Goal: Task Accomplishment & Management: Manage account settings

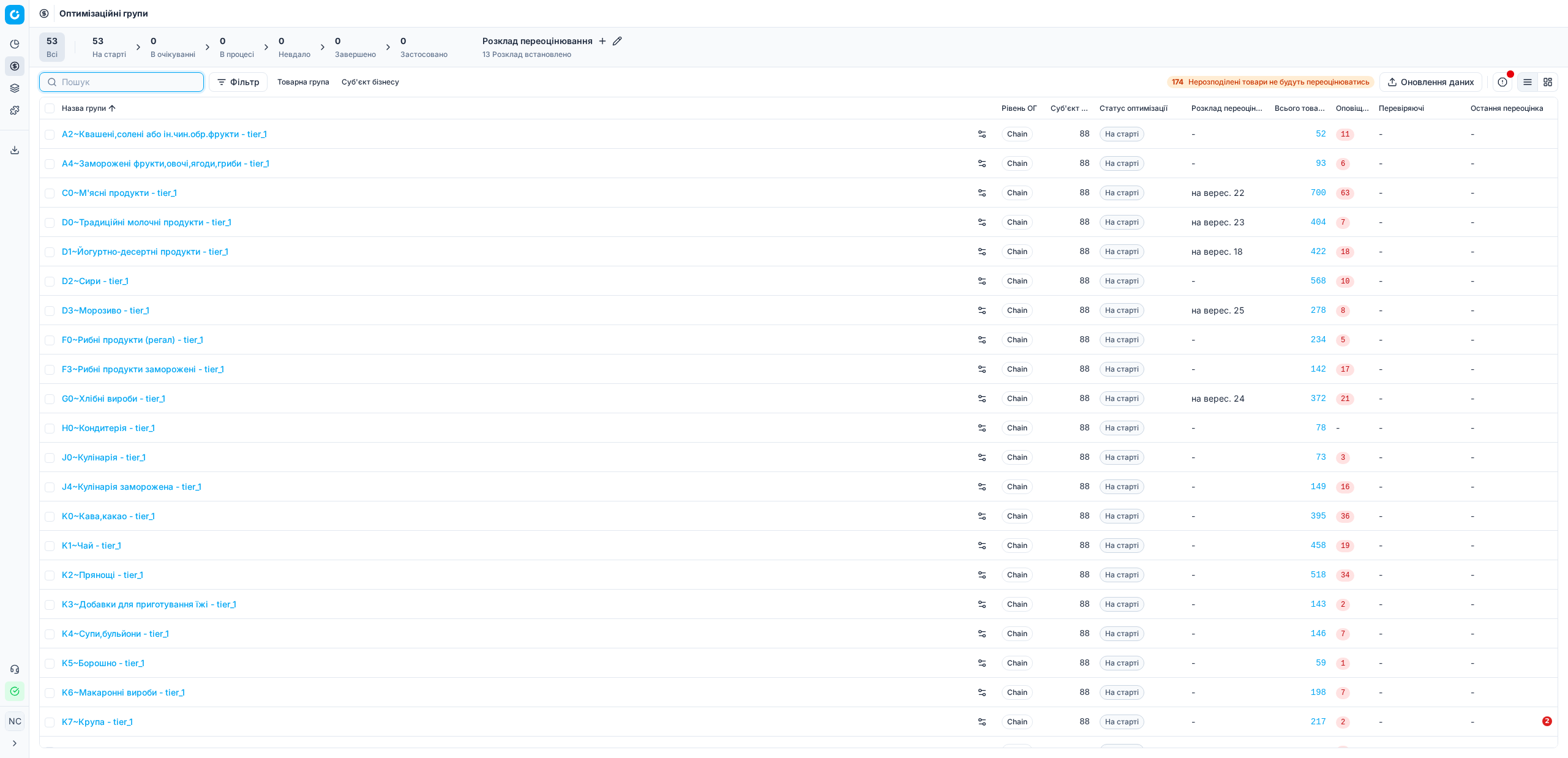
click at [85, 82] on input at bounding box center [128, 82] width 134 height 12
paste input "P3~Пиво"
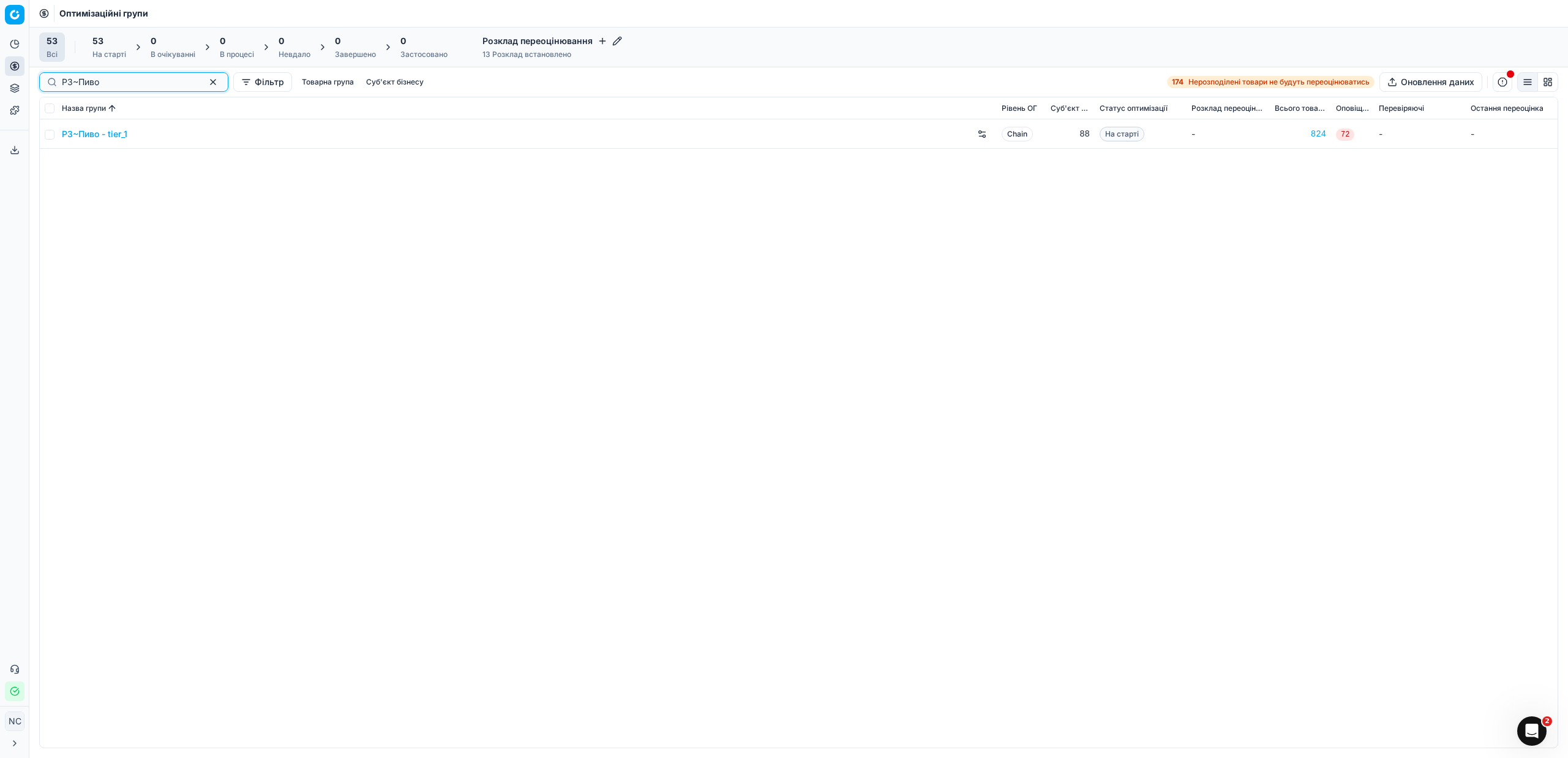
type input "P3~Пиво"
click at [89, 137] on link "P3~Пиво - tier_1" at bounding box center [94, 134] width 66 height 12
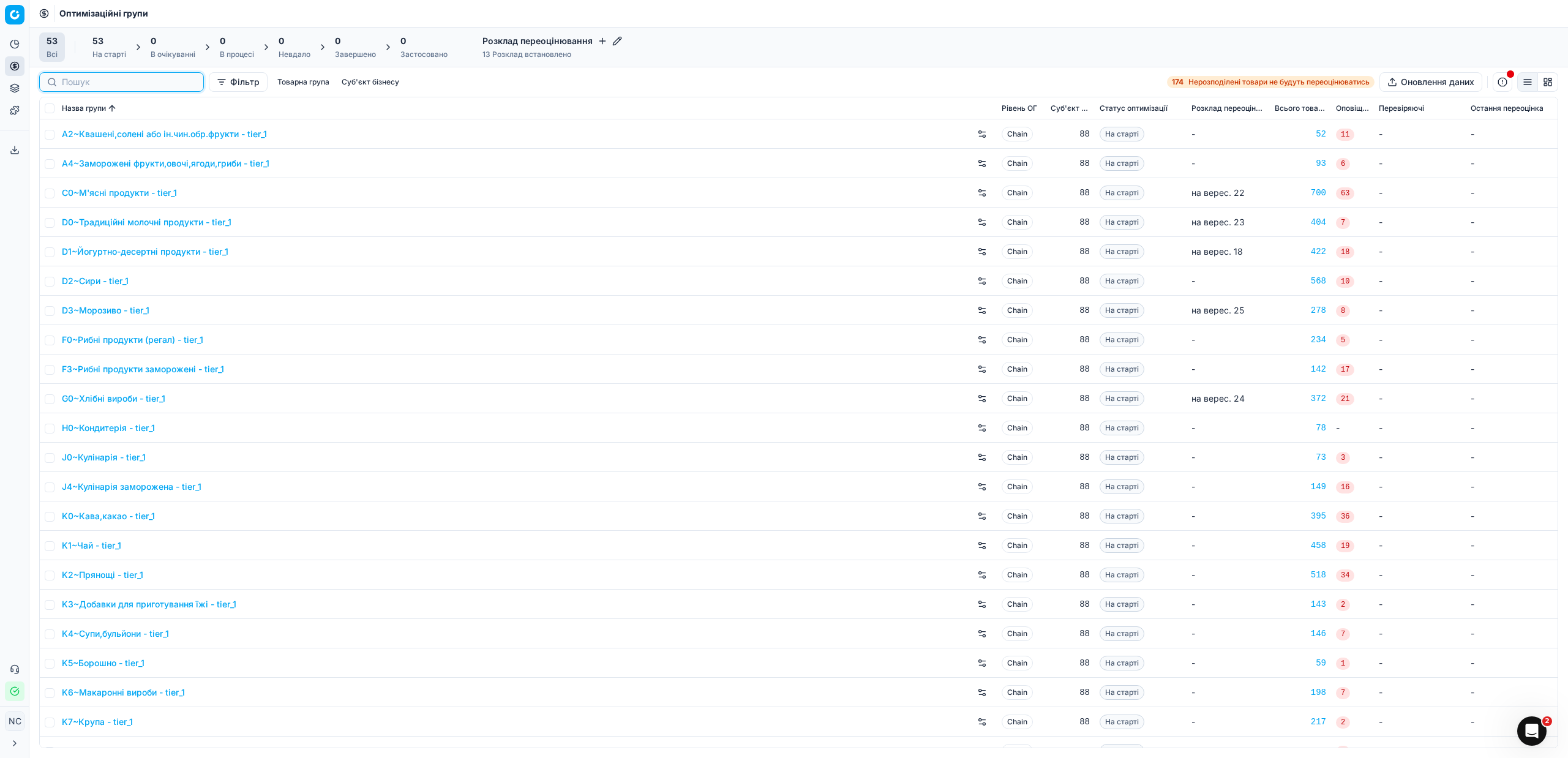
click at [98, 79] on input at bounding box center [128, 82] width 134 height 12
paste input "P3~Пиво"
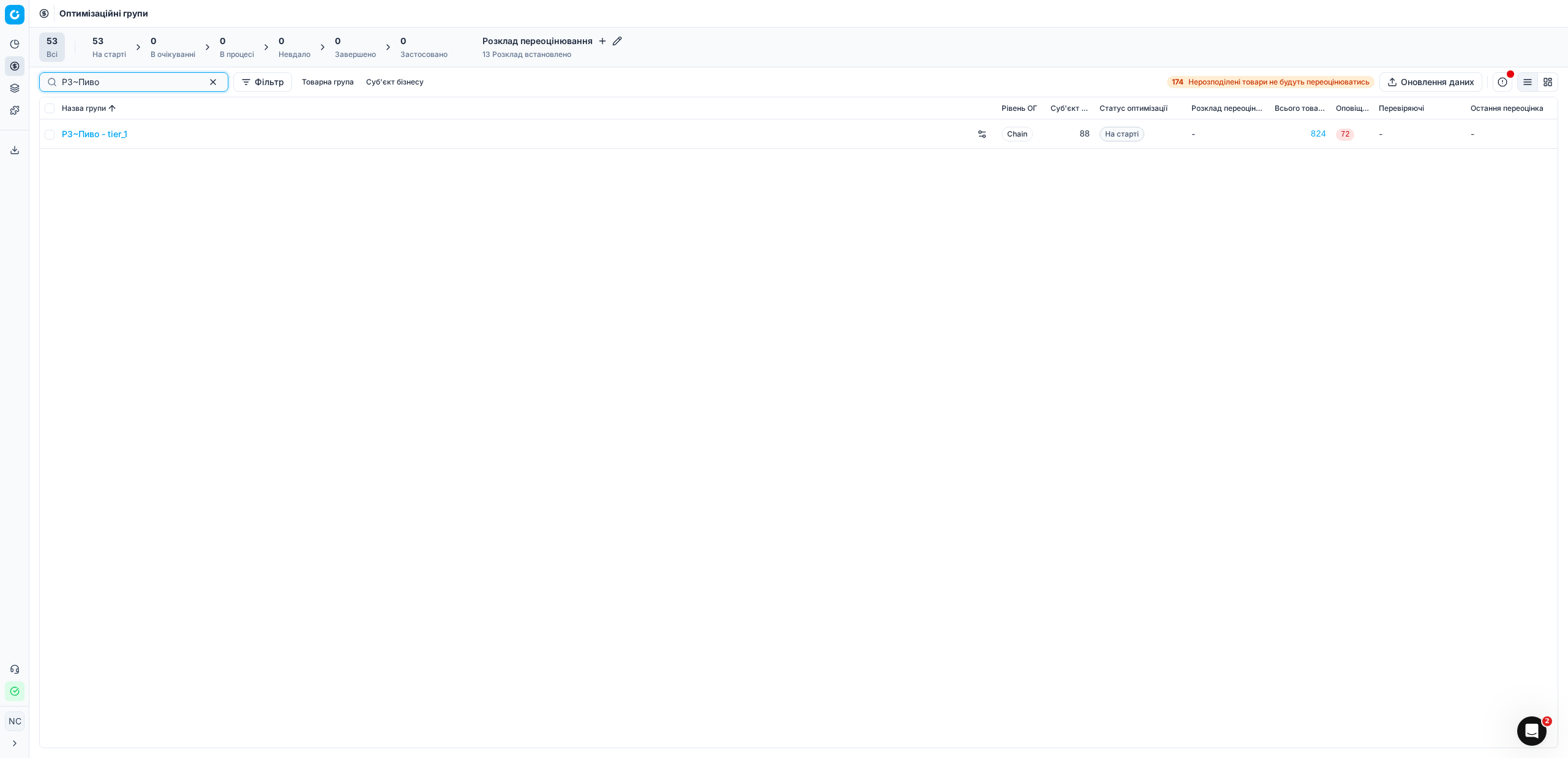
type input "P3~Пиво"
click at [48, 134] on input "checkbox" at bounding box center [49, 135] width 9 height 9
checkbox input "true"
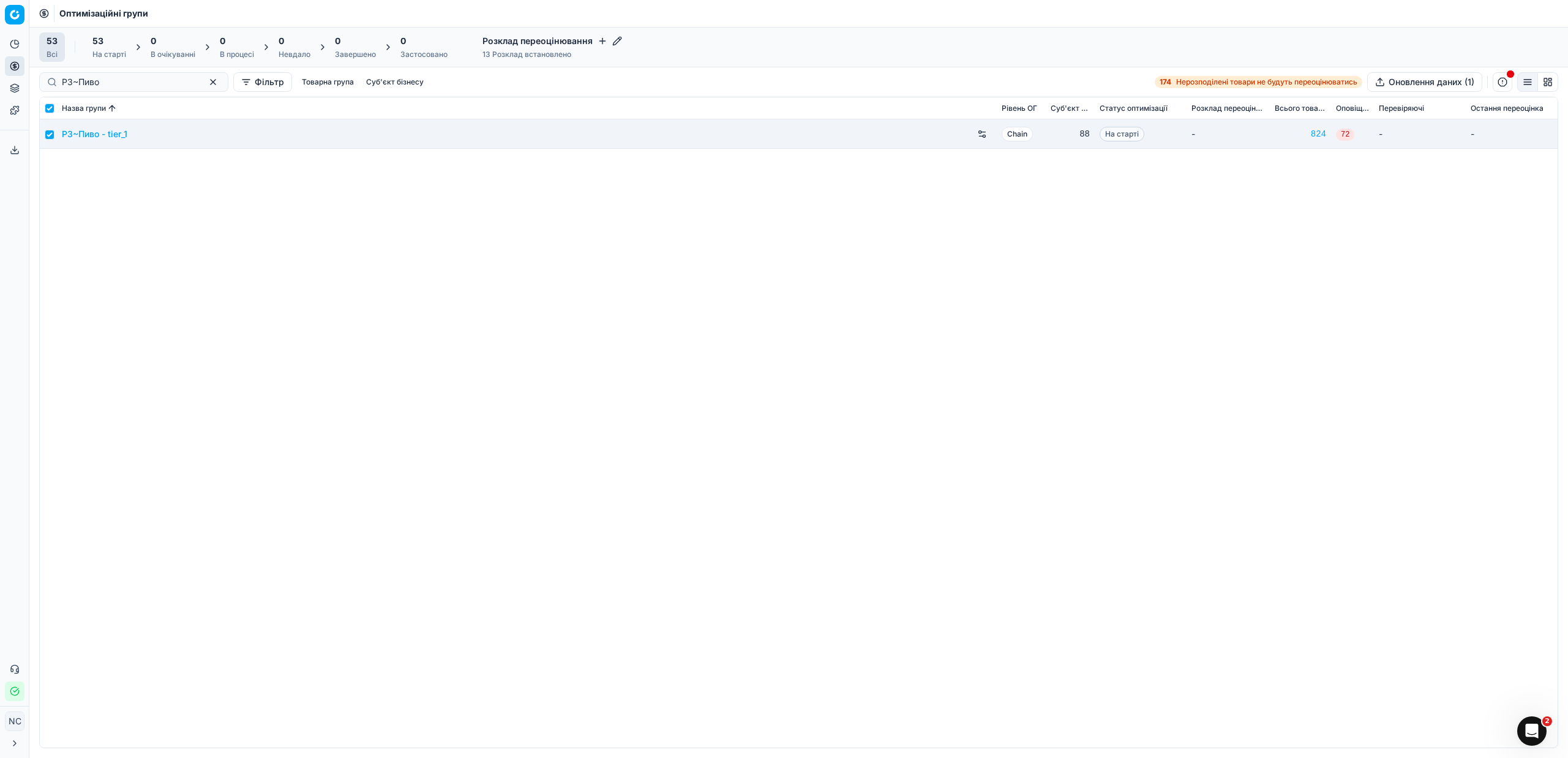
click at [104, 48] on div "53 На старті" at bounding box center [108, 47] width 33 height 25
click at [148, 47] on button "Почати (1)" at bounding box center [160, 47] width 57 height 20
checkbox input "false"
